Goal: Task Accomplishment & Management: Manage account settings

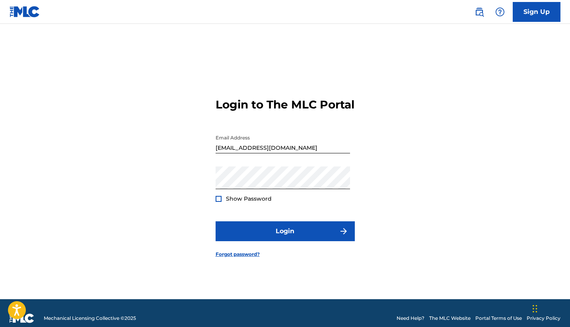
click at [279, 234] on button "Login" at bounding box center [285, 232] width 139 height 20
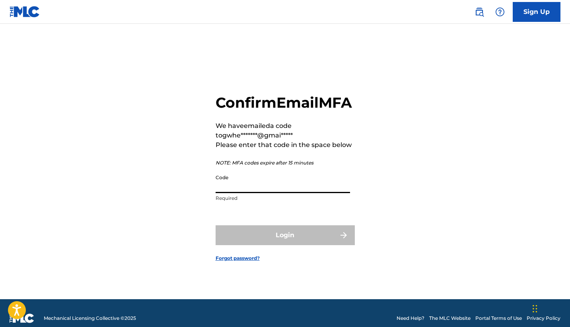
click at [229, 193] on input "Code" at bounding box center [283, 182] width 134 height 23
paste input "033676"
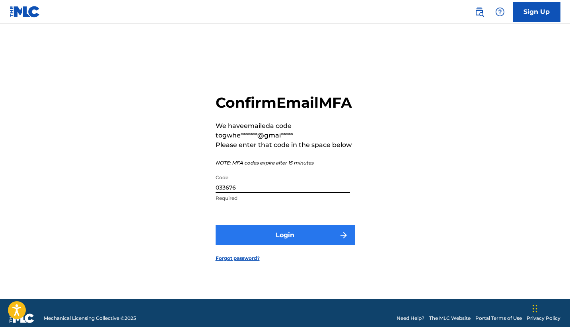
type input "033676"
click at [294, 244] on button "Login" at bounding box center [285, 236] width 139 height 20
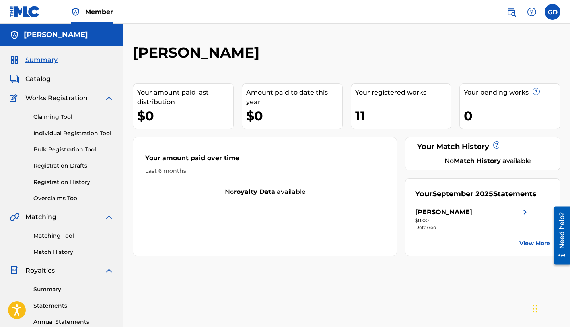
click at [109, 217] on img at bounding box center [109, 217] width 10 height 10
click at [109, 97] on img at bounding box center [109, 98] width 10 height 10
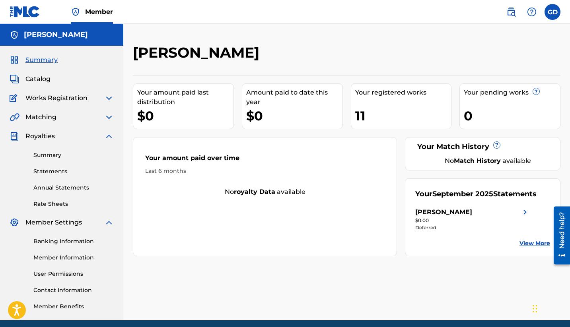
click at [107, 138] on img at bounding box center [109, 137] width 10 height 10
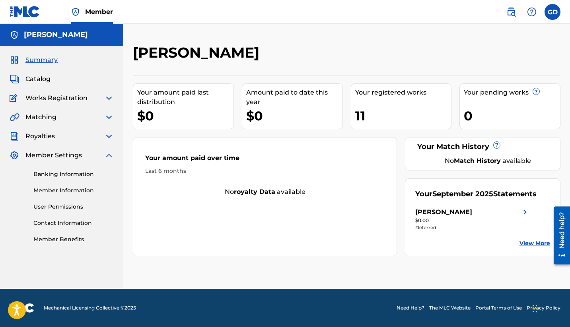
click at [109, 155] on img at bounding box center [109, 156] width 10 height 10
